Goal: Task Accomplishment & Management: Manage account settings

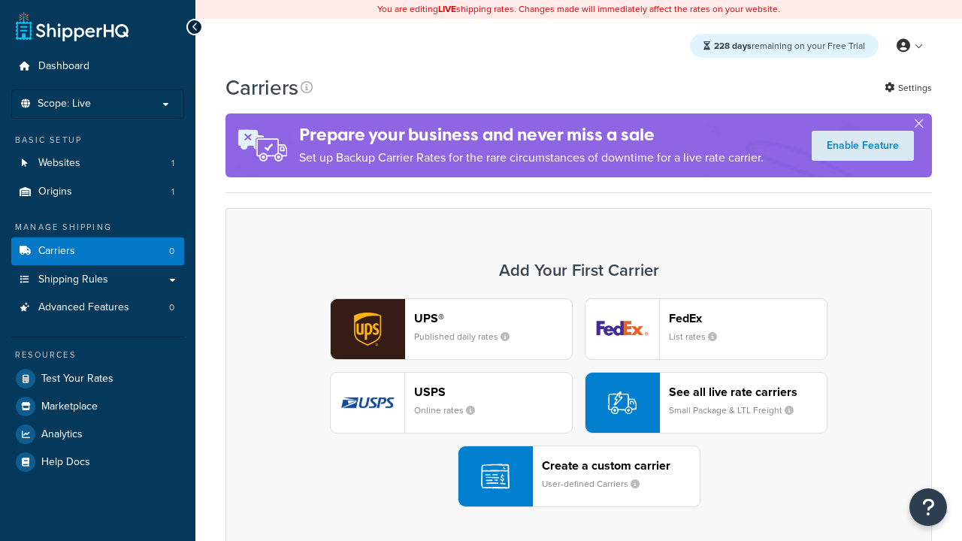
click at [579, 403] on div "UPS® Published daily rates FedEx List rates USPS Online rates See all live rate…" at bounding box center [578, 402] width 675 height 209
click at [748, 318] on header "FedEx" at bounding box center [748, 318] width 158 height 14
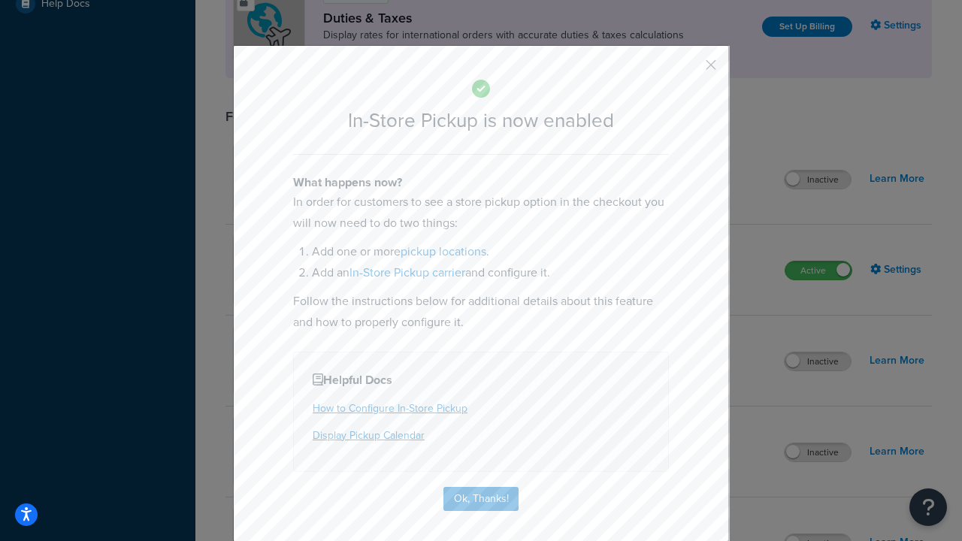
click at [689, 70] on button "button" at bounding box center [689, 70] width 4 height 4
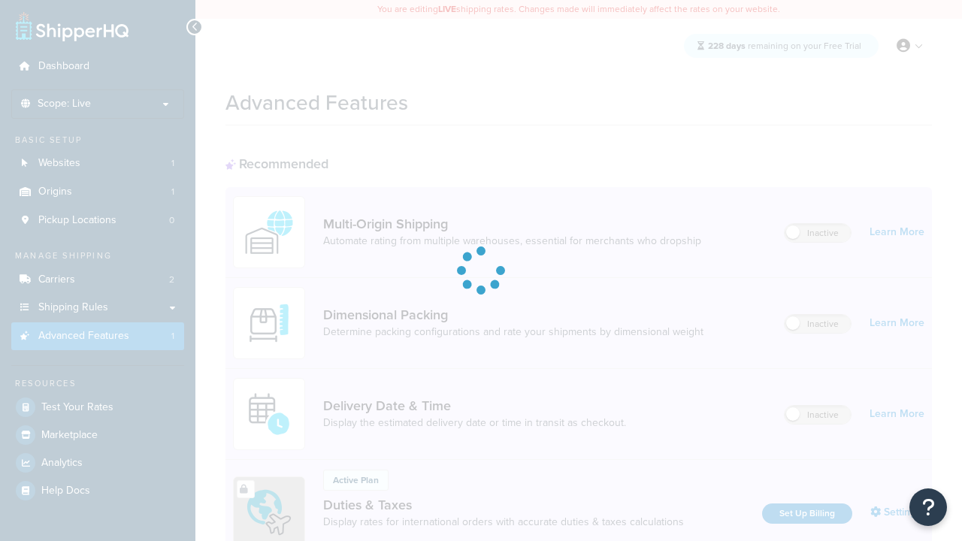
scroll to position [487, 0]
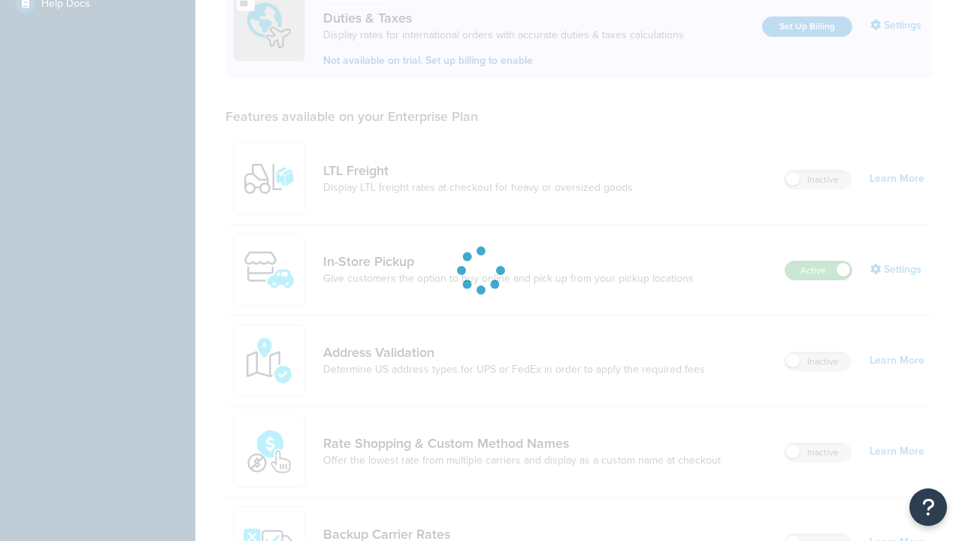
click at [819, 271] on label "Active" at bounding box center [819, 271] width 66 height 18
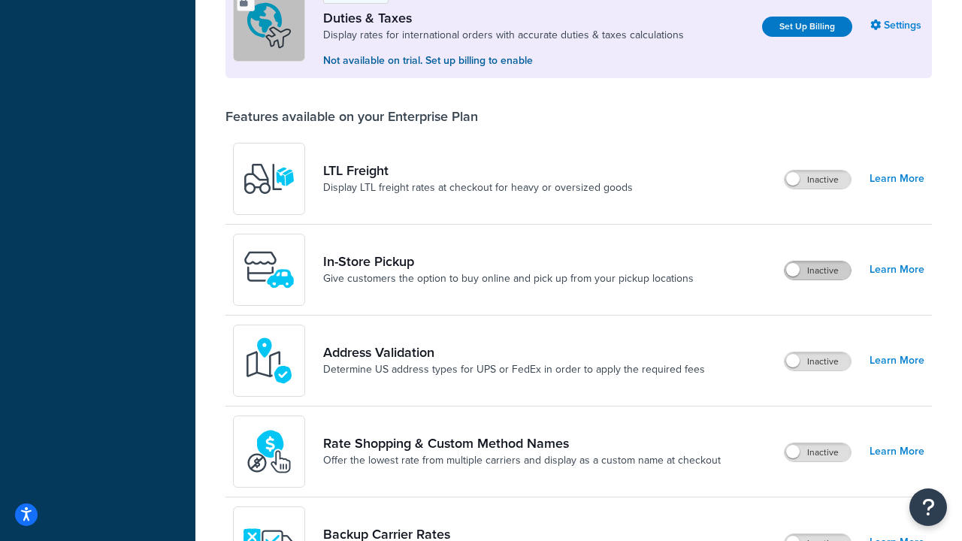
scroll to position [459, 0]
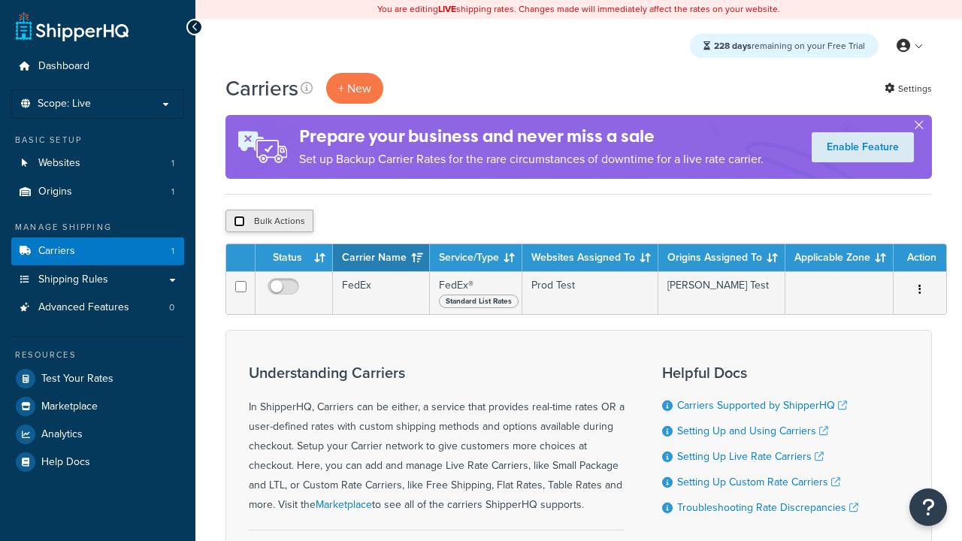
click at [239, 222] on input "checkbox" at bounding box center [239, 221] width 11 height 11
checkbox input "true"
click at [0, 0] on button "Delete" at bounding box center [0, 0] width 0 height 0
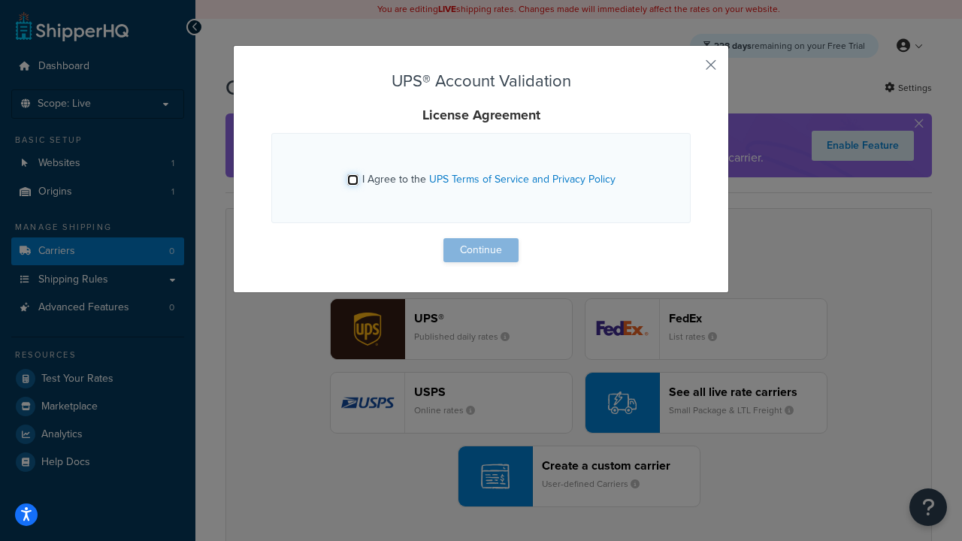
click at [353, 180] on input "I Agree to the UPS Terms of Service and Privacy Policy" at bounding box center [352, 179] width 11 height 11
checkbox input "true"
click at [481, 250] on button "Continue" at bounding box center [481, 250] width 75 height 24
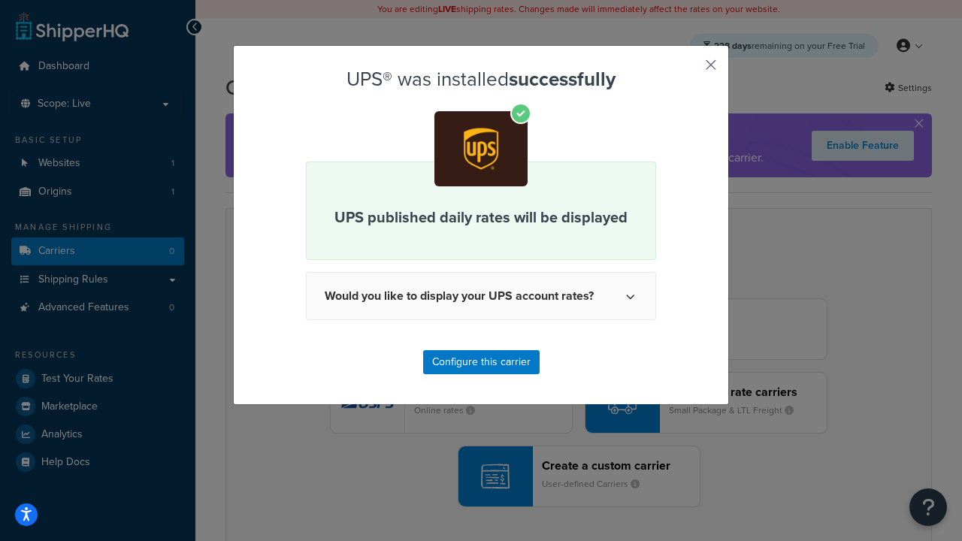
click at [689, 70] on button "button" at bounding box center [689, 70] width 4 height 4
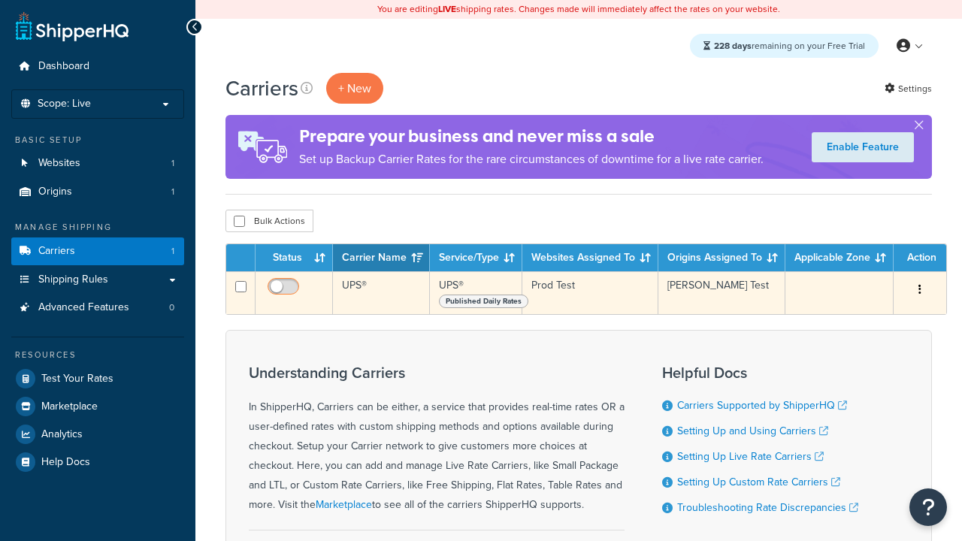
click at [285, 291] on input "checkbox" at bounding box center [285, 290] width 41 height 19
checkbox input "false"
